Goal: Task Accomplishment & Management: Manage account settings

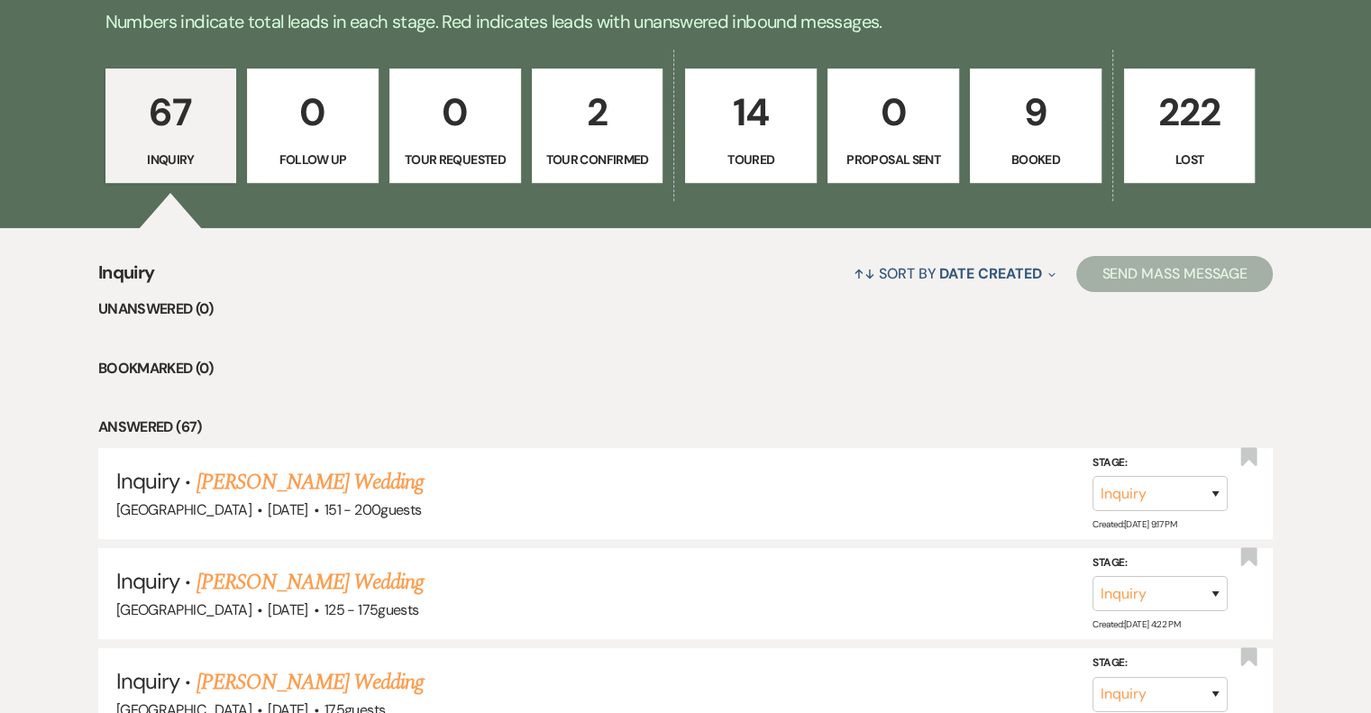
scroll to position [471, 0]
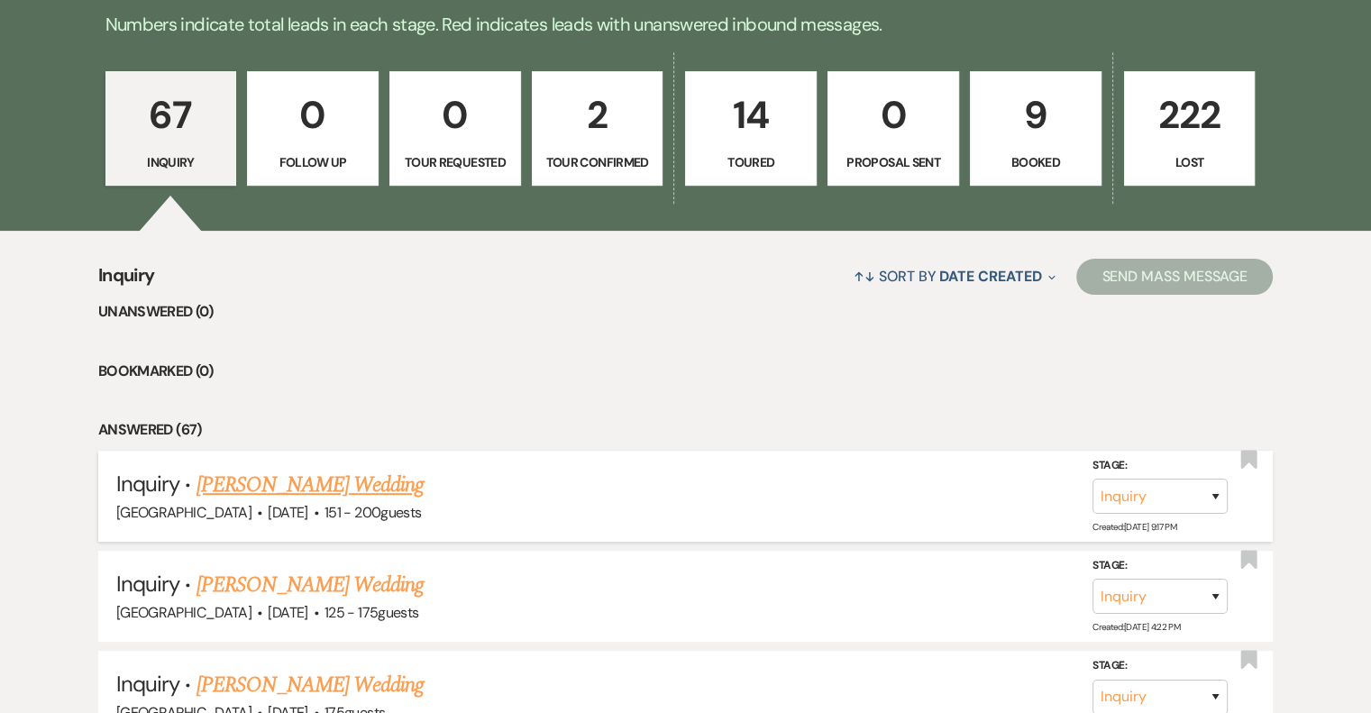
click at [242, 501] on div "[GEOGRAPHIC_DATA] · [DATE] · 151 - 200 guests" at bounding box center [685, 512] width 1139 height 23
click at [245, 490] on link "[PERSON_NAME] Wedding" at bounding box center [311, 485] width 228 height 32
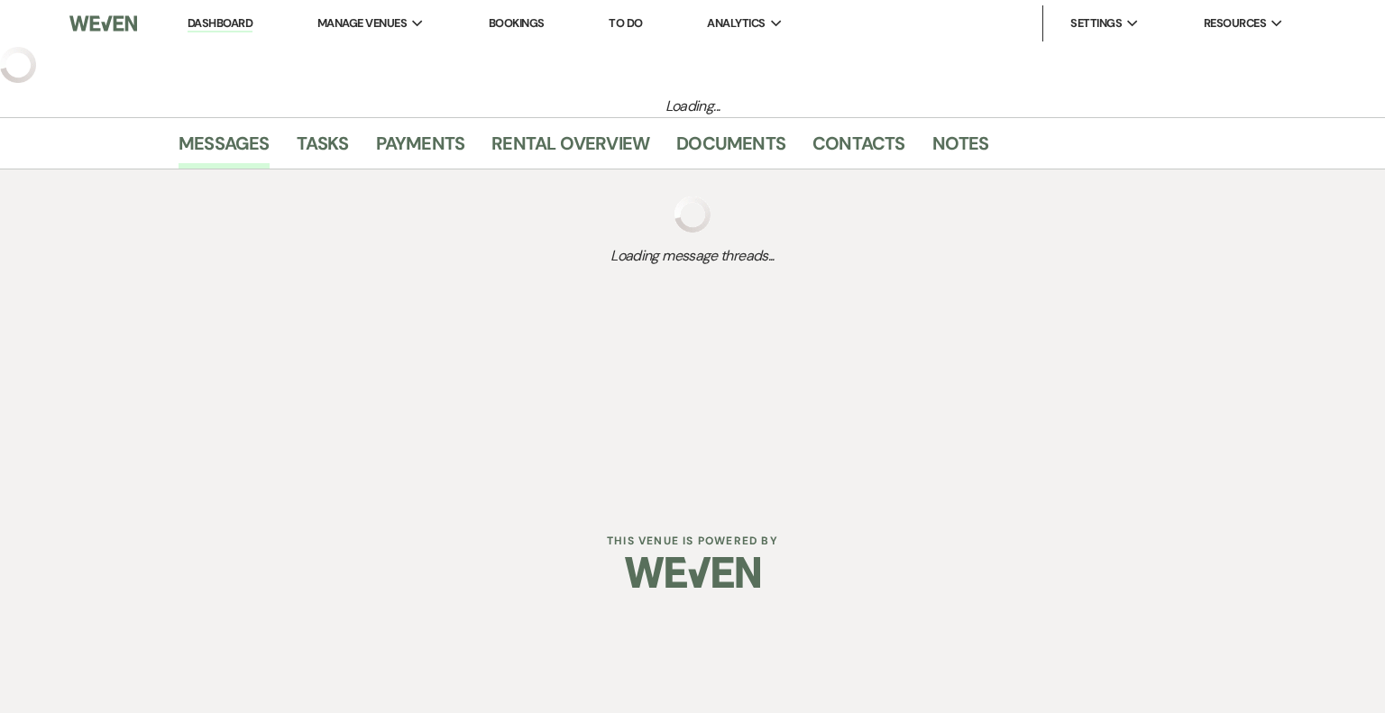
select select "2"
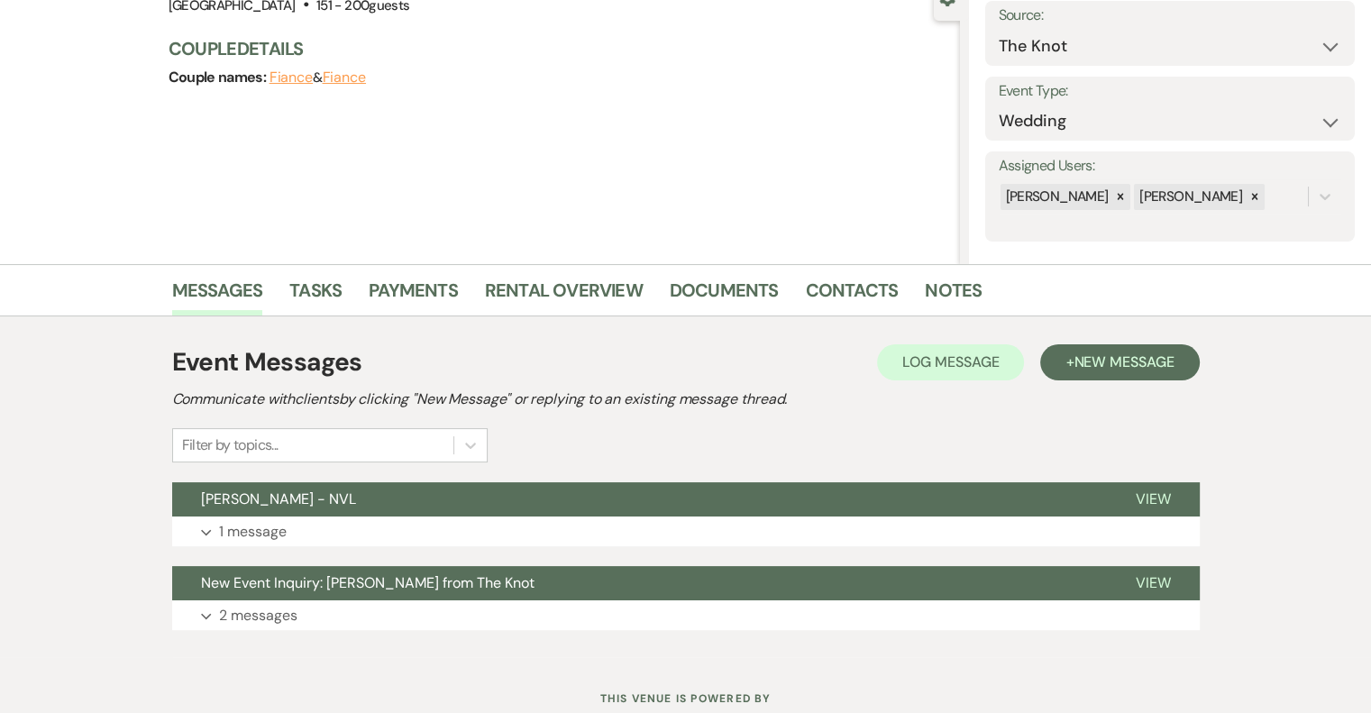
scroll to position [190, 0]
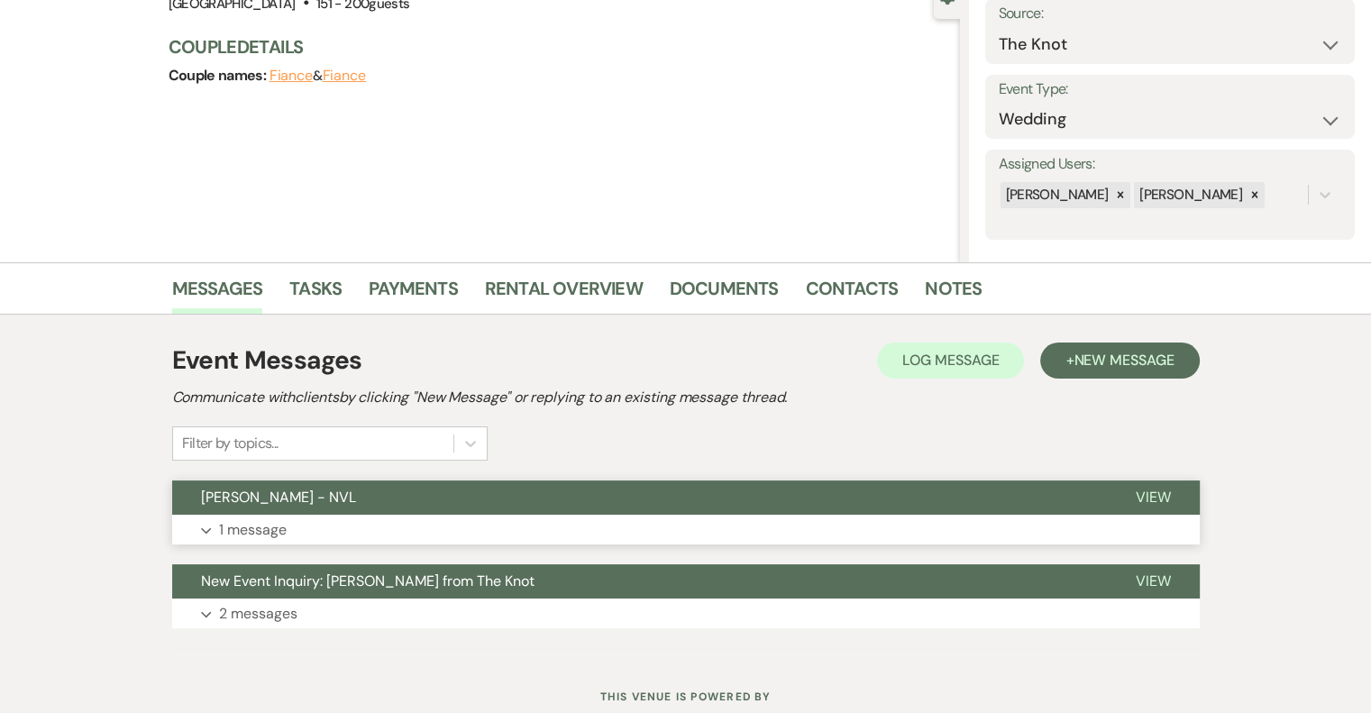
click at [225, 533] on p "1 message" at bounding box center [253, 529] width 68 height 23
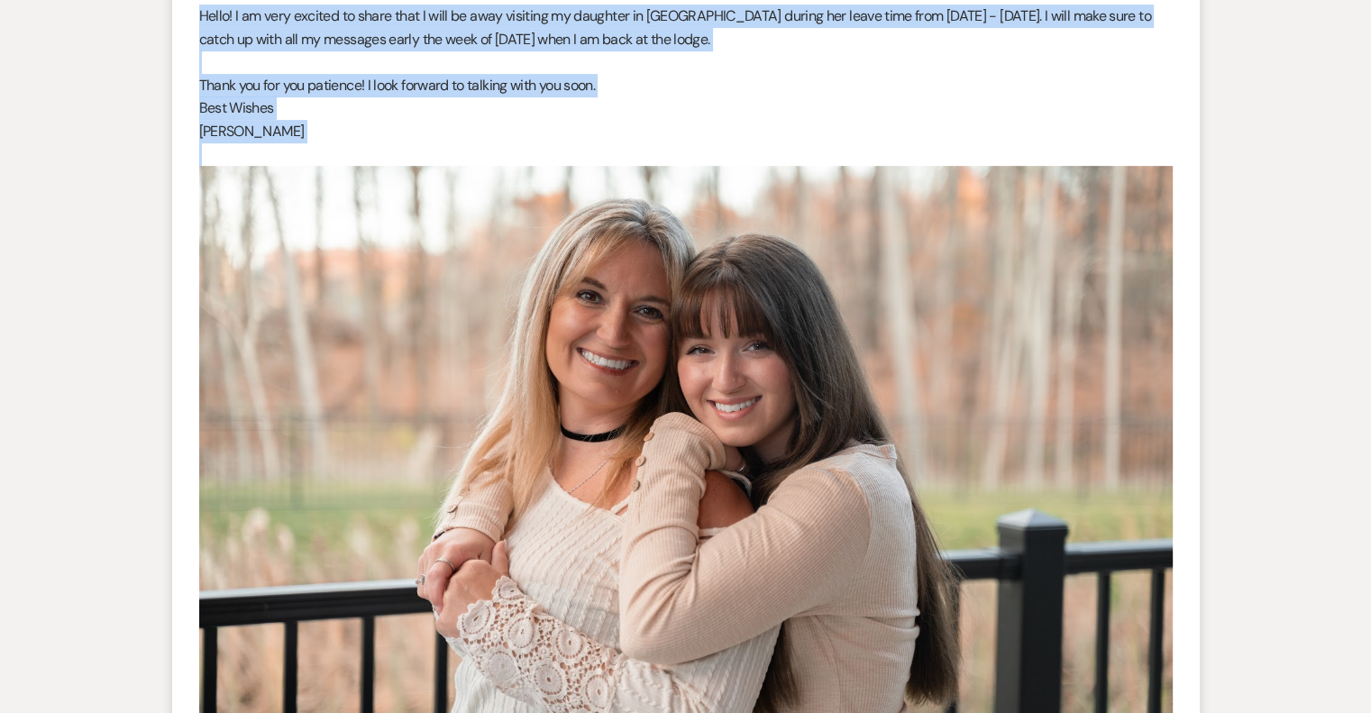
scroll to position [1068, 0]
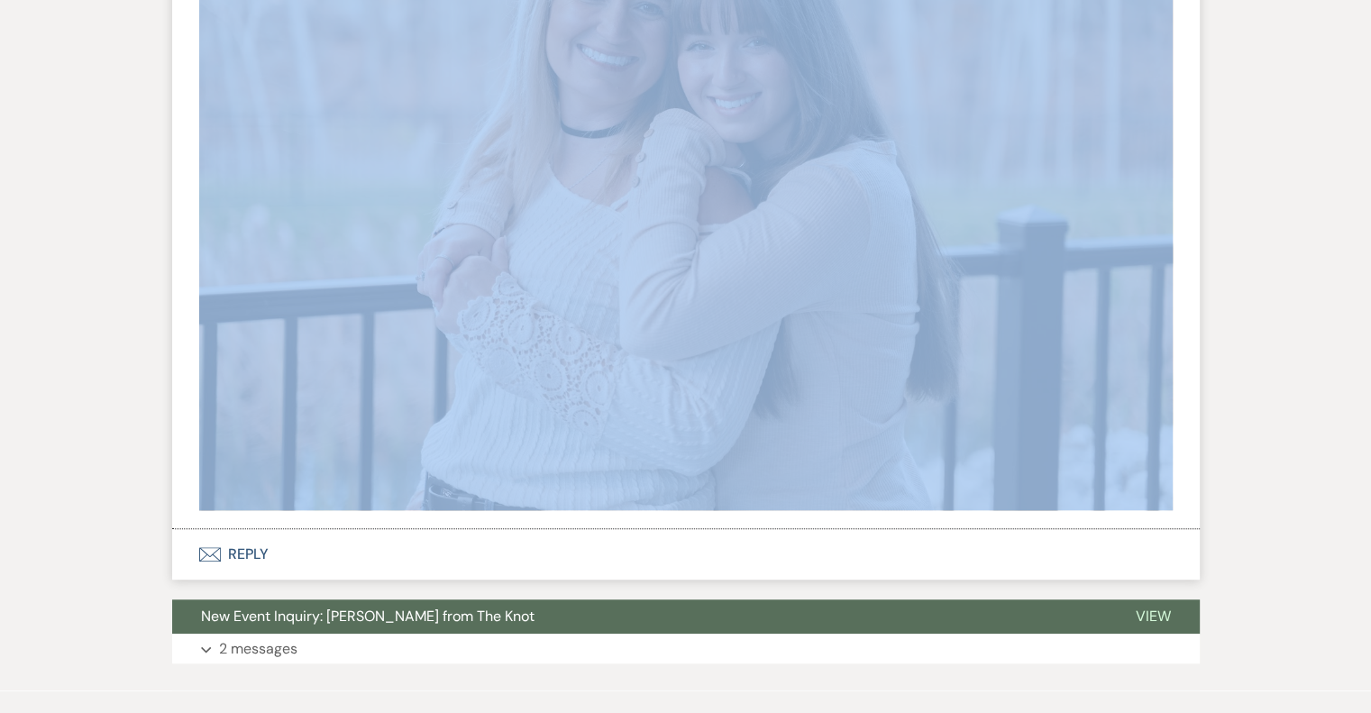
drag, startPoint x: 199, startPoint y: 283, endPoint x: 788, endPoint y: 478, distance: 620.1
click at [788, 478] on div "Hello! I am very excited to share that I will be away visiting my daughter in […" at bounding box center [686, 106] width 974 height 810
copy div "Hello! I am very excited to share that I will be away visiting my daughter in […"
